Goal: Check status: Check status

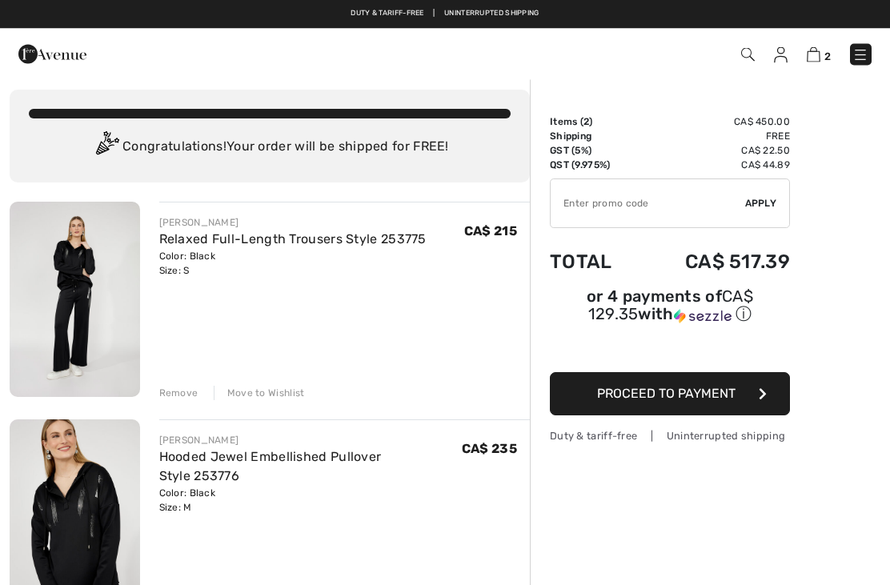
scroll to position [11, 0]
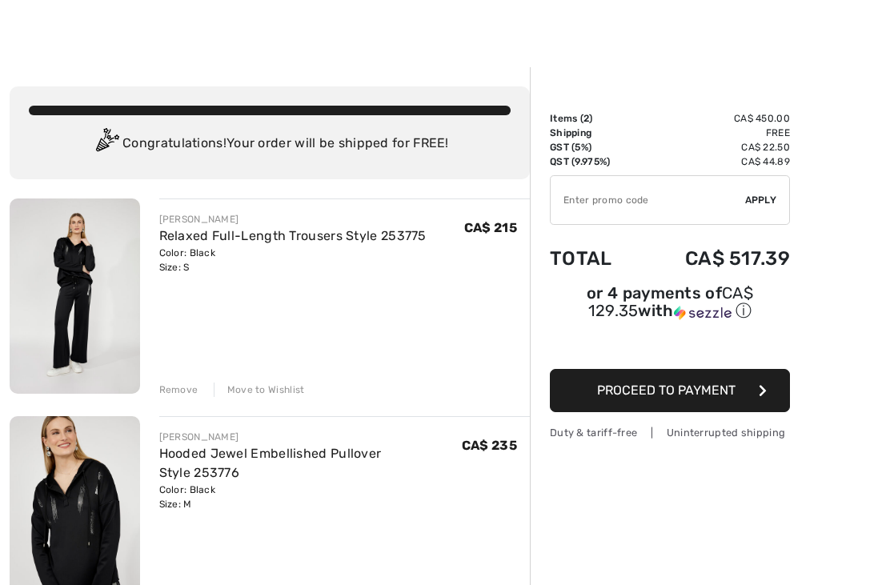
click at [198, 384] on div "Remove Move to Wishlist" at bounding box center [344, 388] width 371 height 18
click at [192, 396] on div "Remove" at bounding box center [178, 389] width 39 height 14
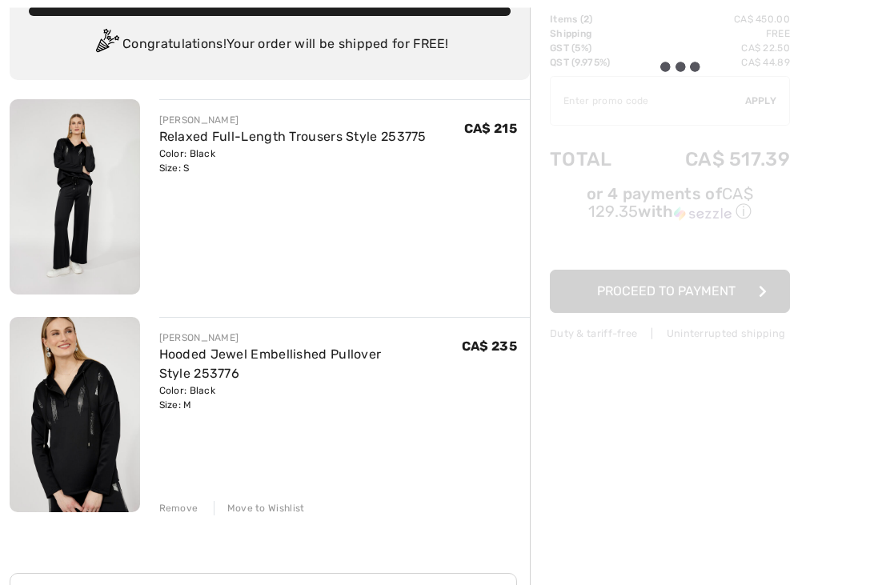
scroll to position [110, 0]
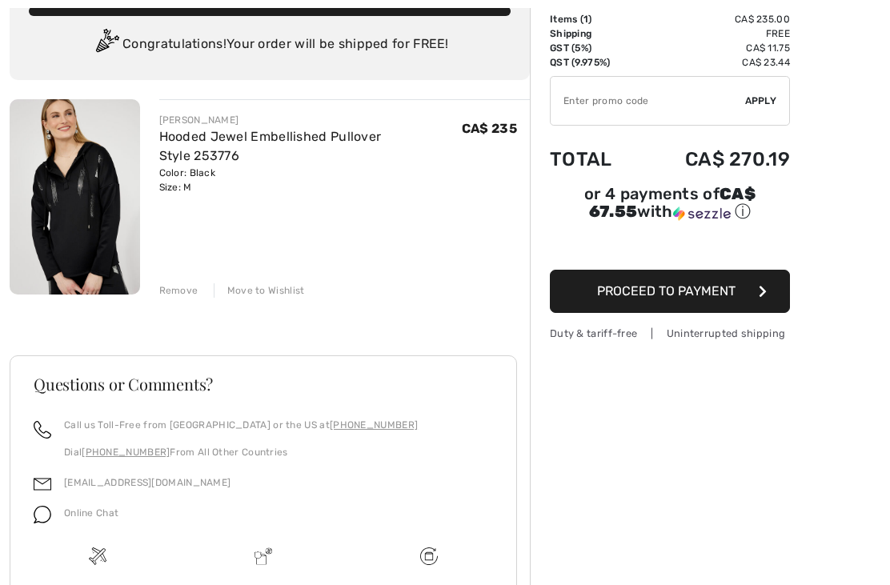
click at [179, 297] on div "Remove" at bounding box center [178, 290] width 39 height 14
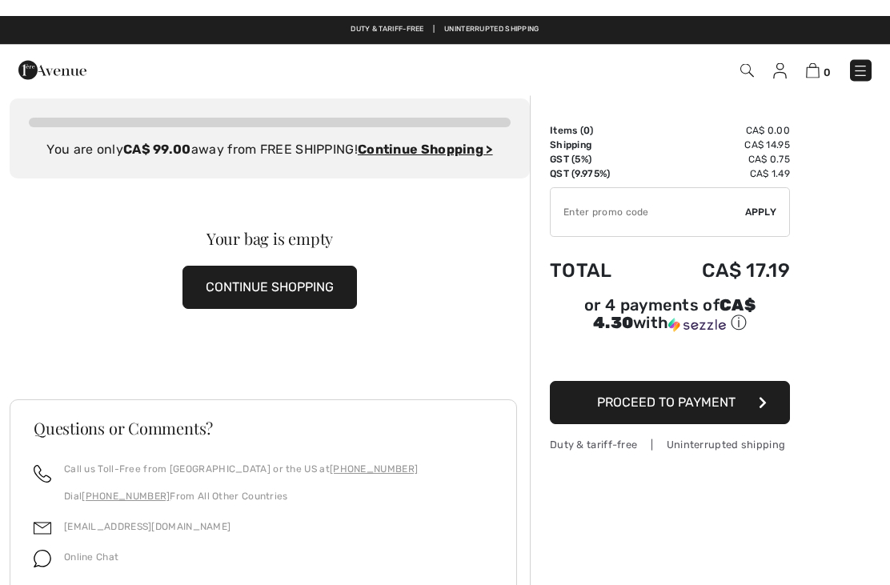
scroll to position [0, 0]
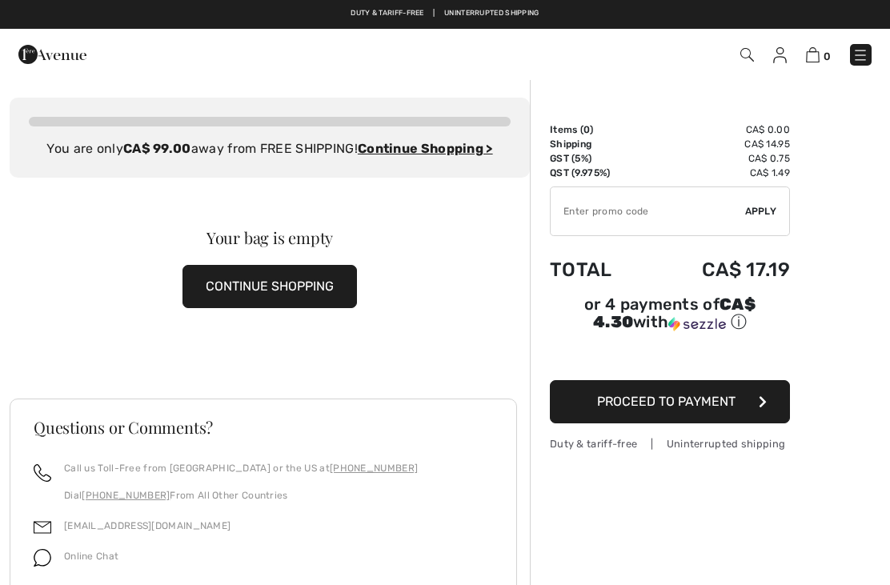
click at [853, 67] on div "0 Checkout" at bounding box center [627, 54] width 511 height 33
click at [863, 59] on img at bounding box center [860, 55] width 16 height 16
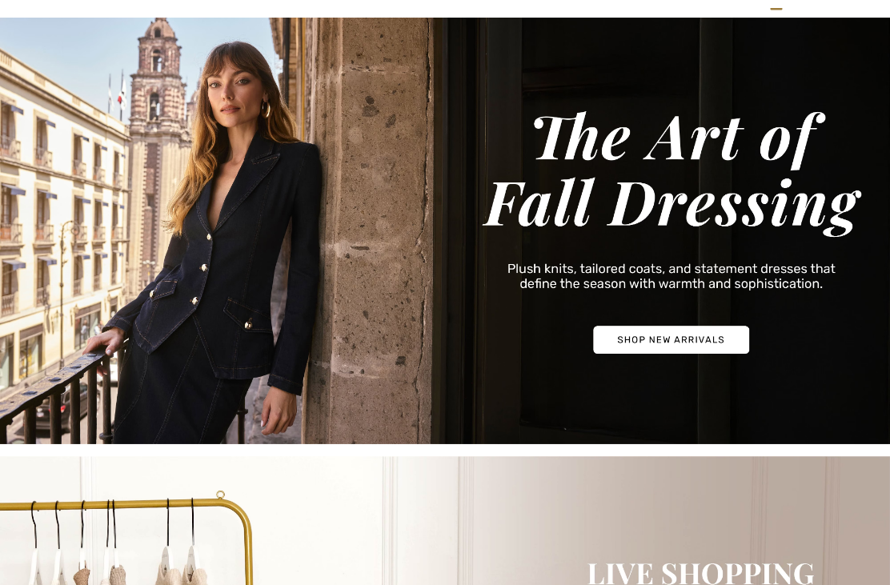
checkbox input "true"
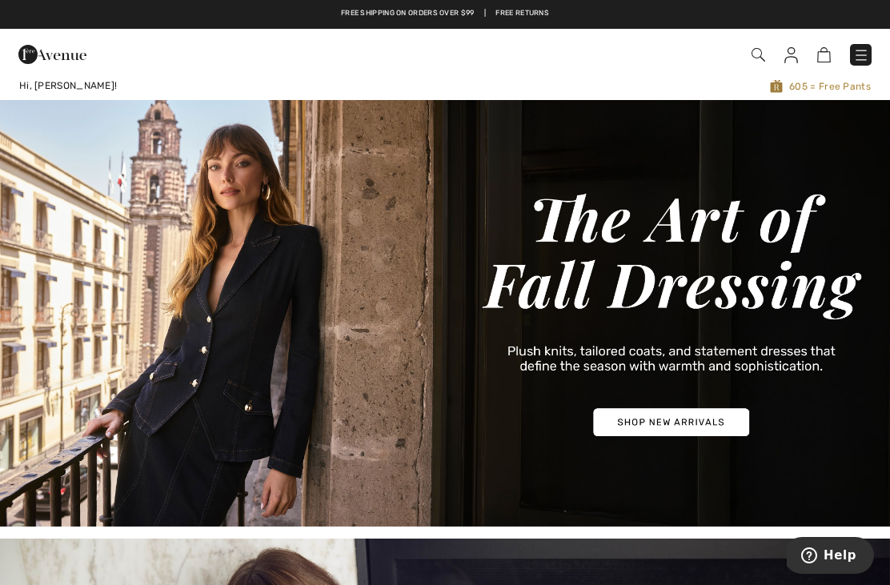
click at [789, 61] on img at bounding box center [791, 55] width 14 height 16
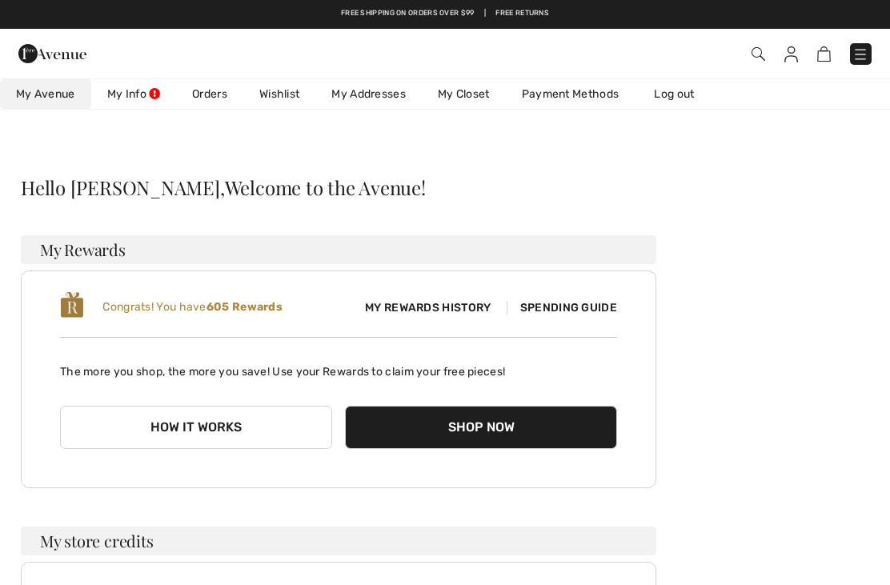
click at [222, 93] on link "Orders" at bounding box center [209, 94] width 67 height 30
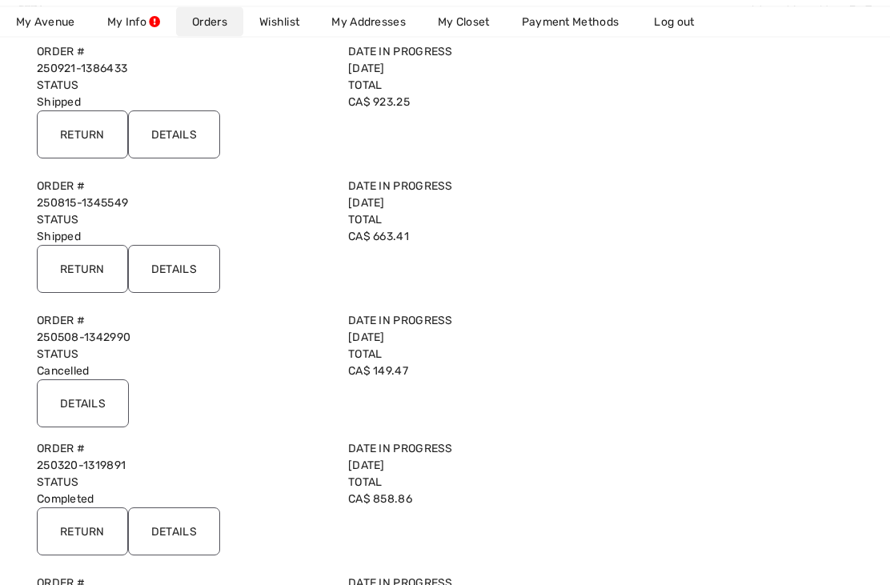
scroll to position [198, 0]
click at [200, 270] on input "Details" at bounding box center [174, 269] width 92 height 48
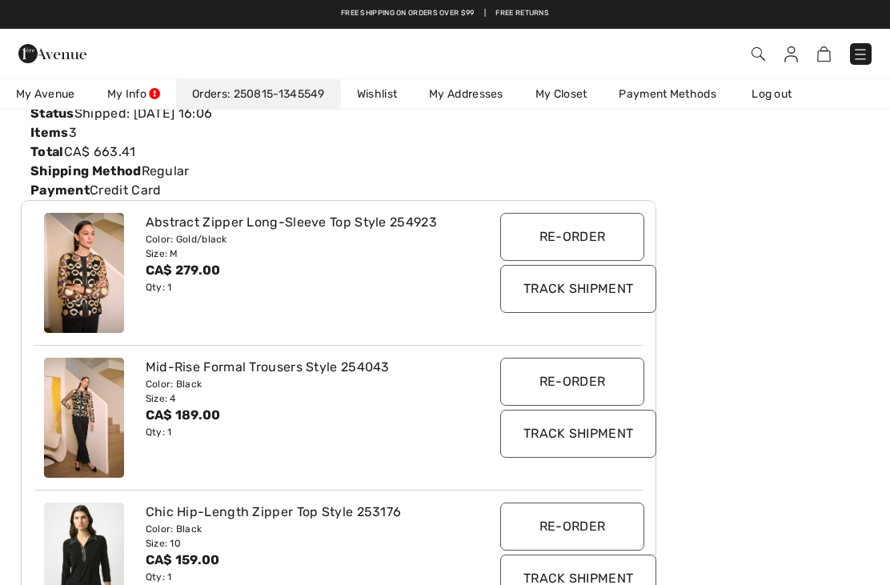
scroll to position [157, 0]
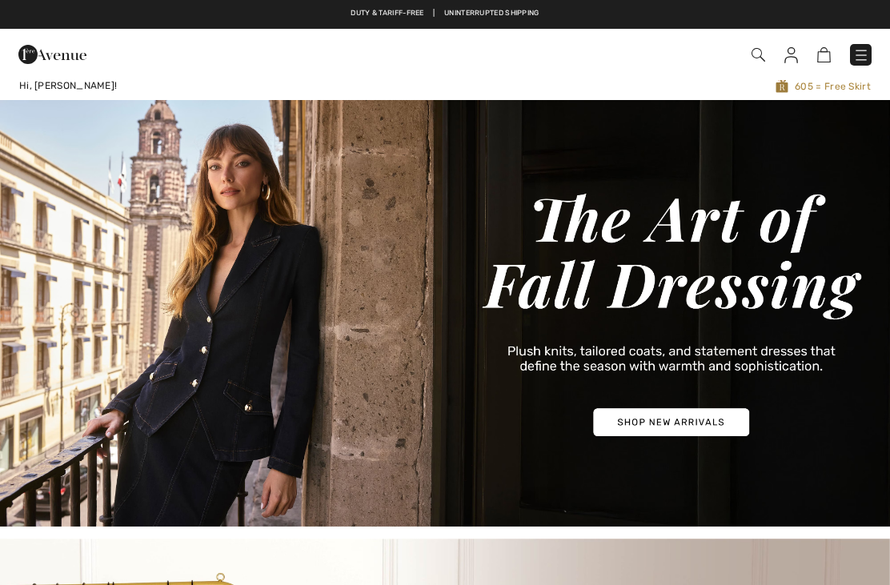
checkbox input "true"
click at [788, 54] on img at bounding box center [791, 55] width 14 height 16
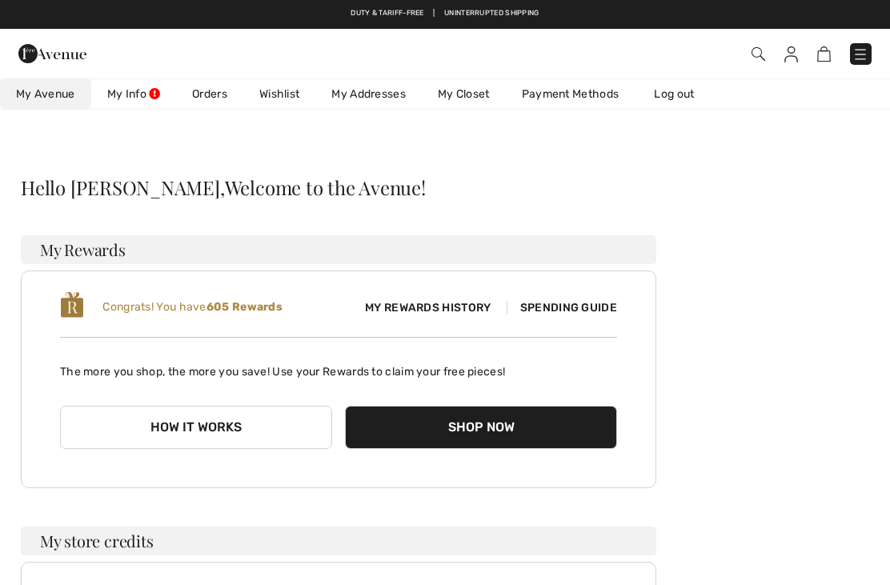
click at [220, 86] on link "Orders" at bounding box center [209, 94] width 67 height 30
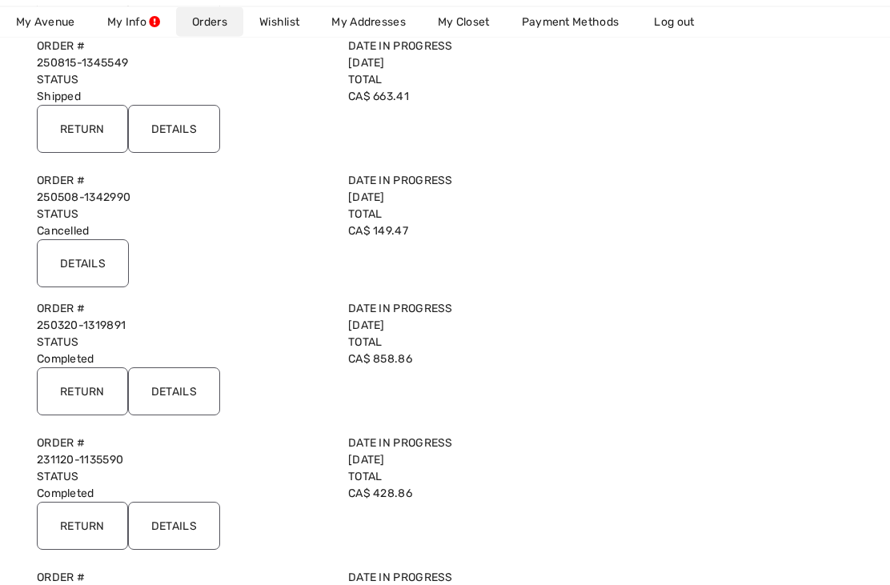
scroll to position [339, 0]
click at [189, 394] on input "Details" at bounding box center [174, 390] width 92 height 48
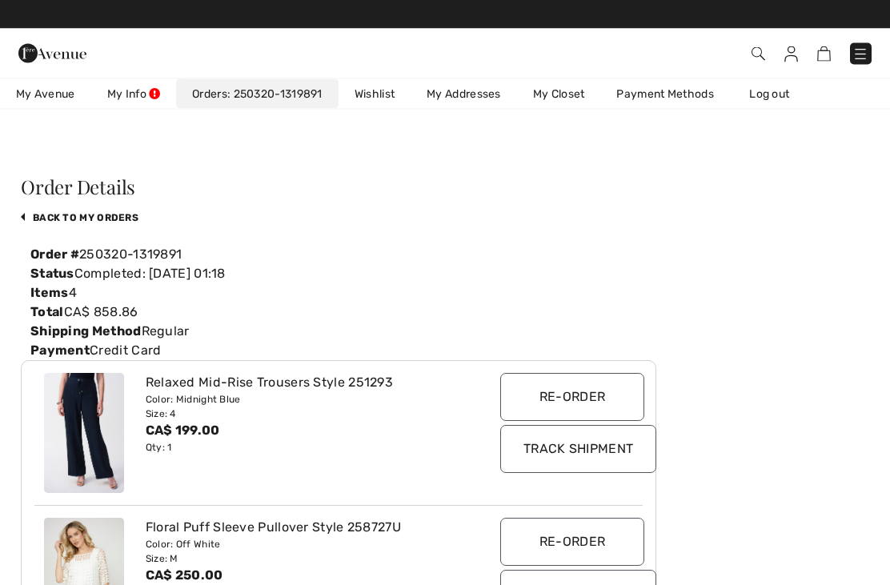
scroll to position [0, 0]
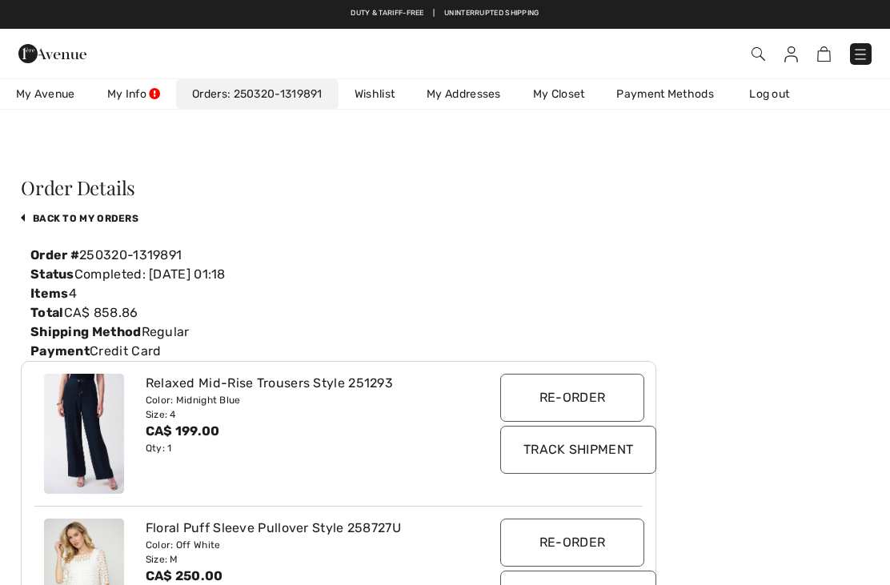
click at [290, 103] on link "Orders 250320-1319891" at bounding box center [257, 94] width 162 height 30
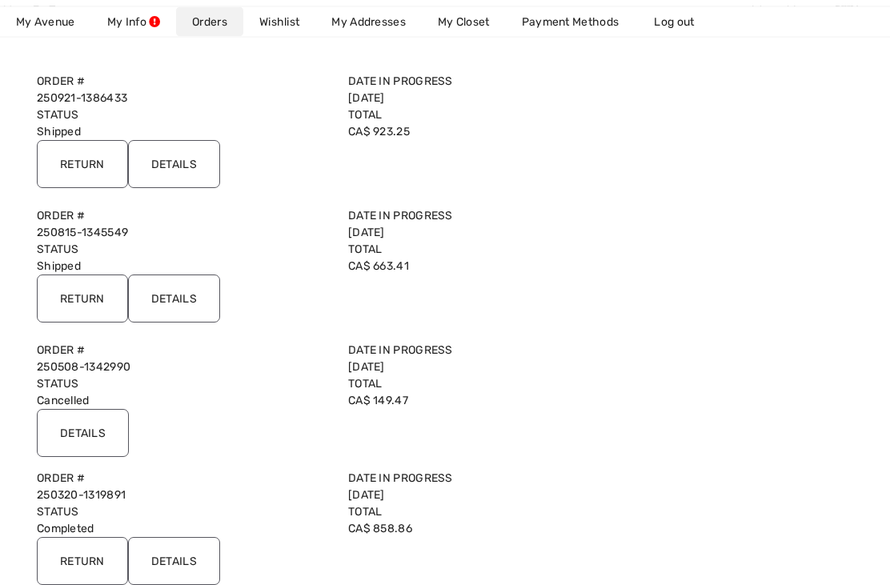
scroll to position [197, 0]
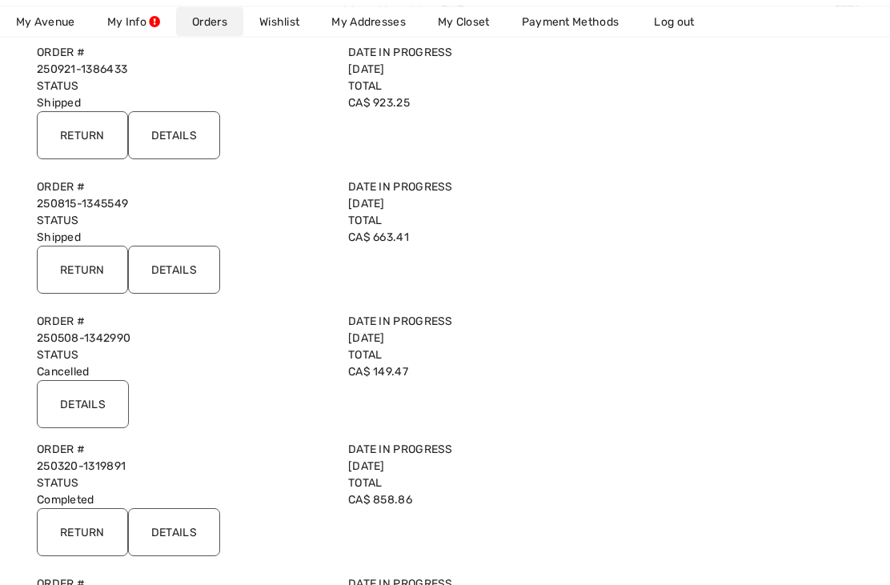
click at [103, 399] on input "Details" at bounding box center [83, 405] width 92 height 48
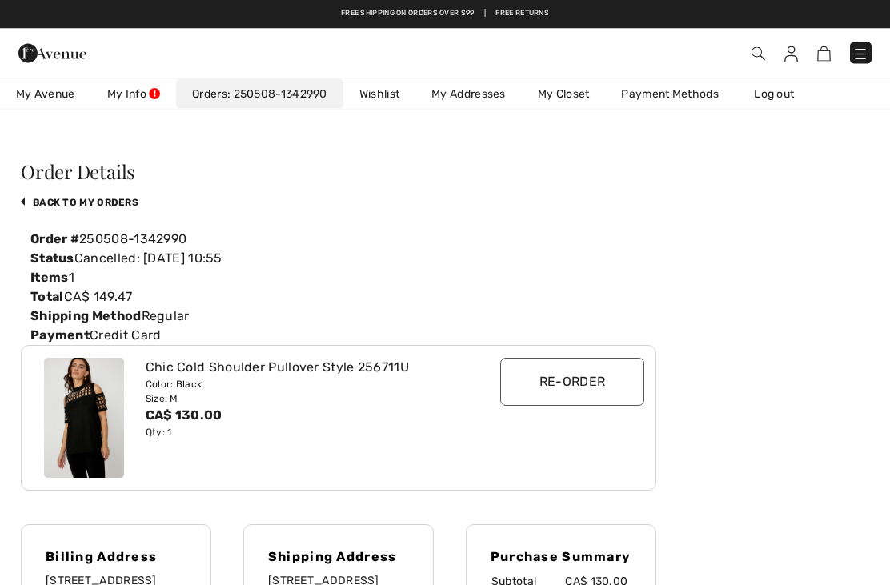
scroll to position [0, 0]
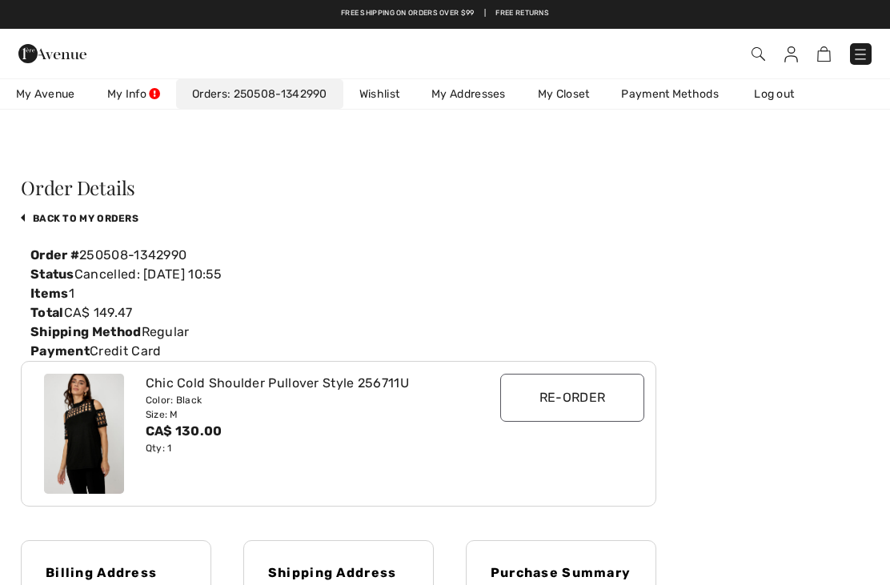
click at [253, 92] on link "250508-1342990" at bounding box center [277, 94] width 100 height 14
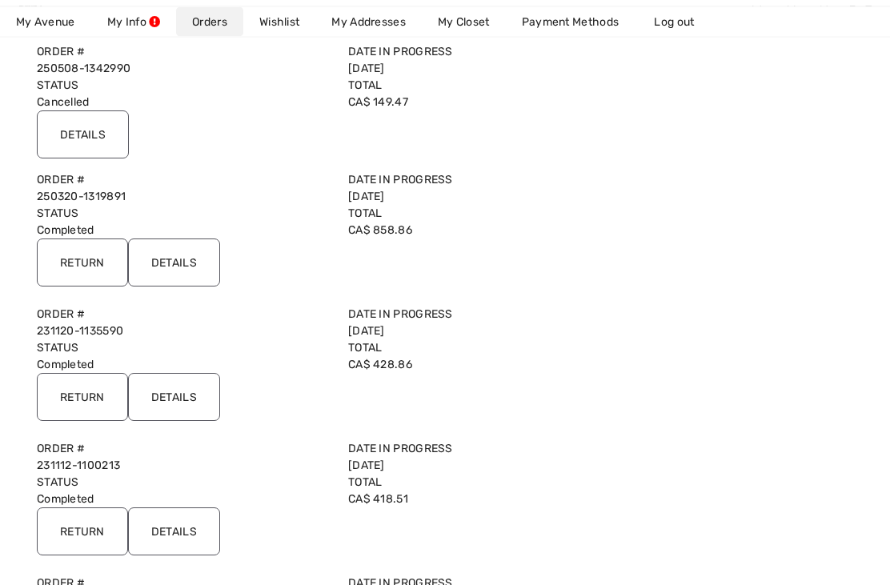
scroll to position [467, 0]
click at [190, 408] on input "Details" at bounding box center [174, 397] width 92 height 48
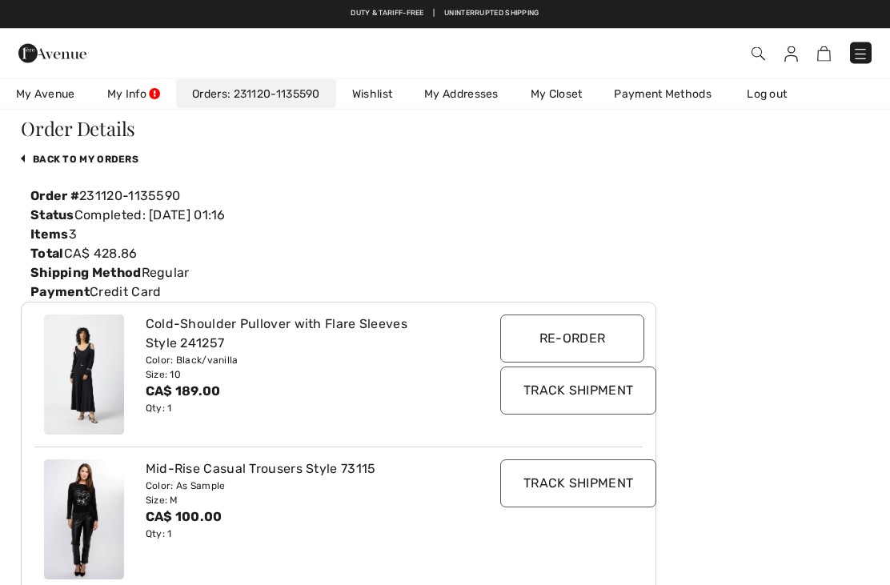
scroll to position [0, 0]
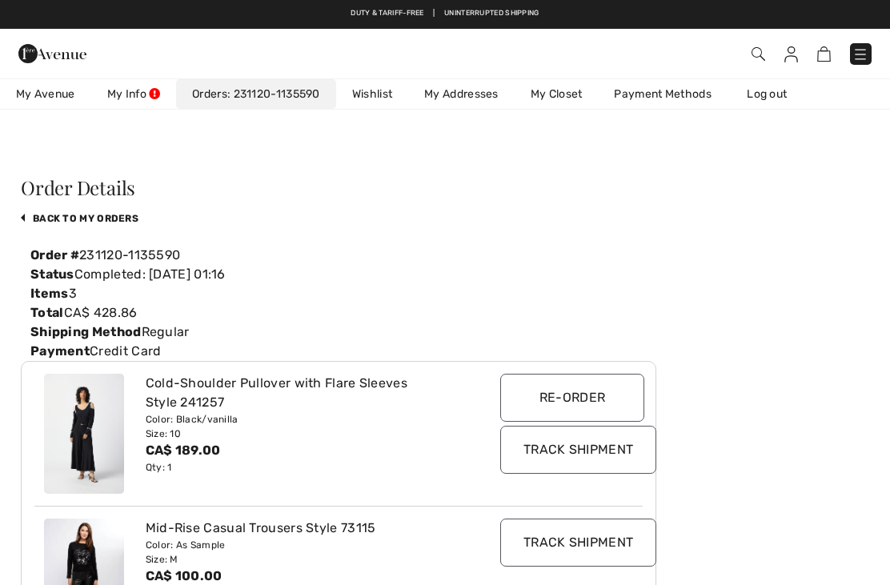
click at [314, 98] on link "231120-1135590" at bounding box center [273, 94] width 93 height 14
